Goal: Find specific page/section: Find specific page/section

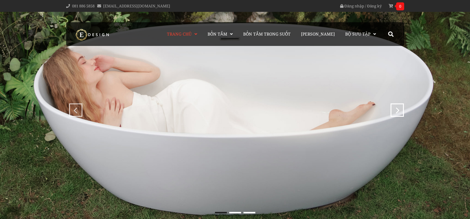
click at [0, 0] on input "search" at bounding box center [0, 0] width 0 height 0
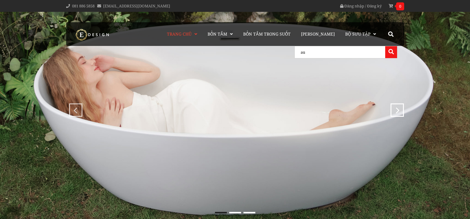
type input "a"
type input "ả"
type input "auro"
click at [385, 46] on button at bounding box center [391, 52] width 12 height 12
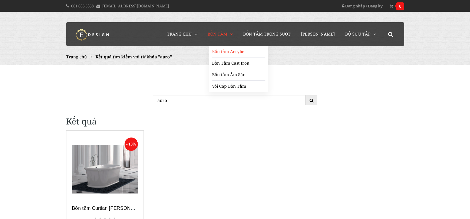
click at [233, 51] on link "Bồn tắm Acrylic" at bounding box center [238, 52] width 53 height 12
